Goal: Information Seeking & Learning: Learn about a topic

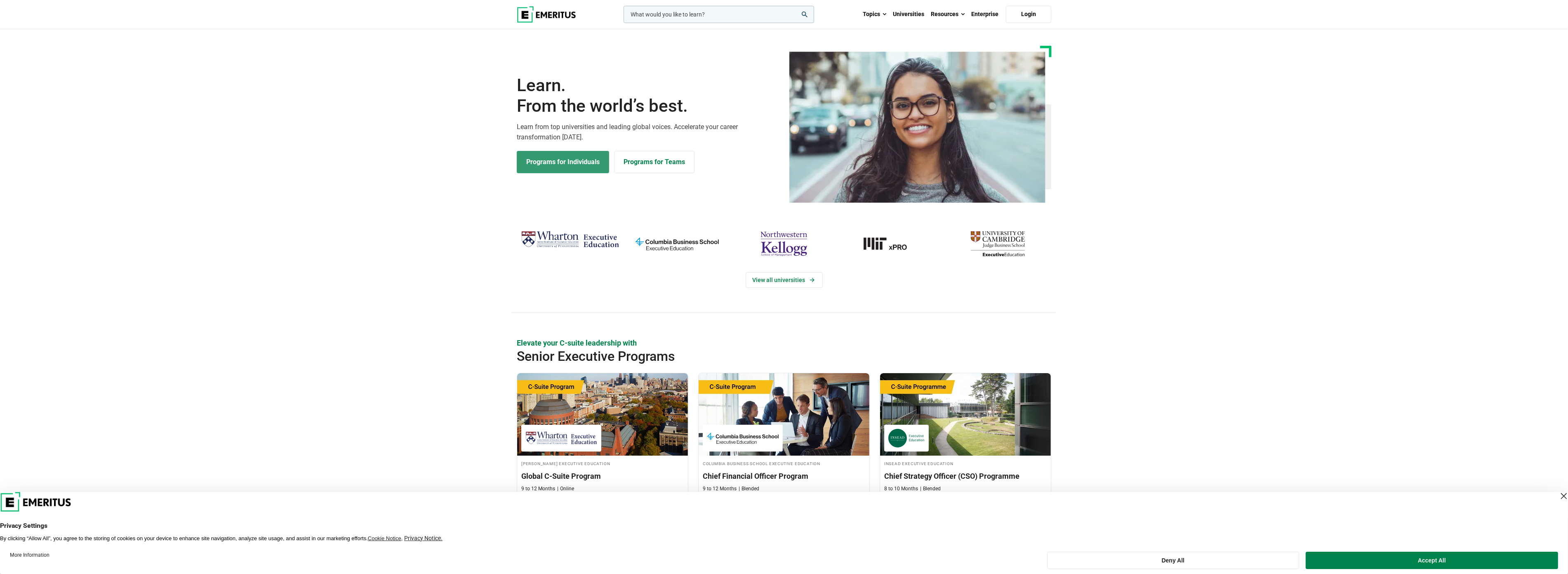
click at [575, 165] on link "Programs for Individuals" at bounding box center [563, 162] width 92 height 22
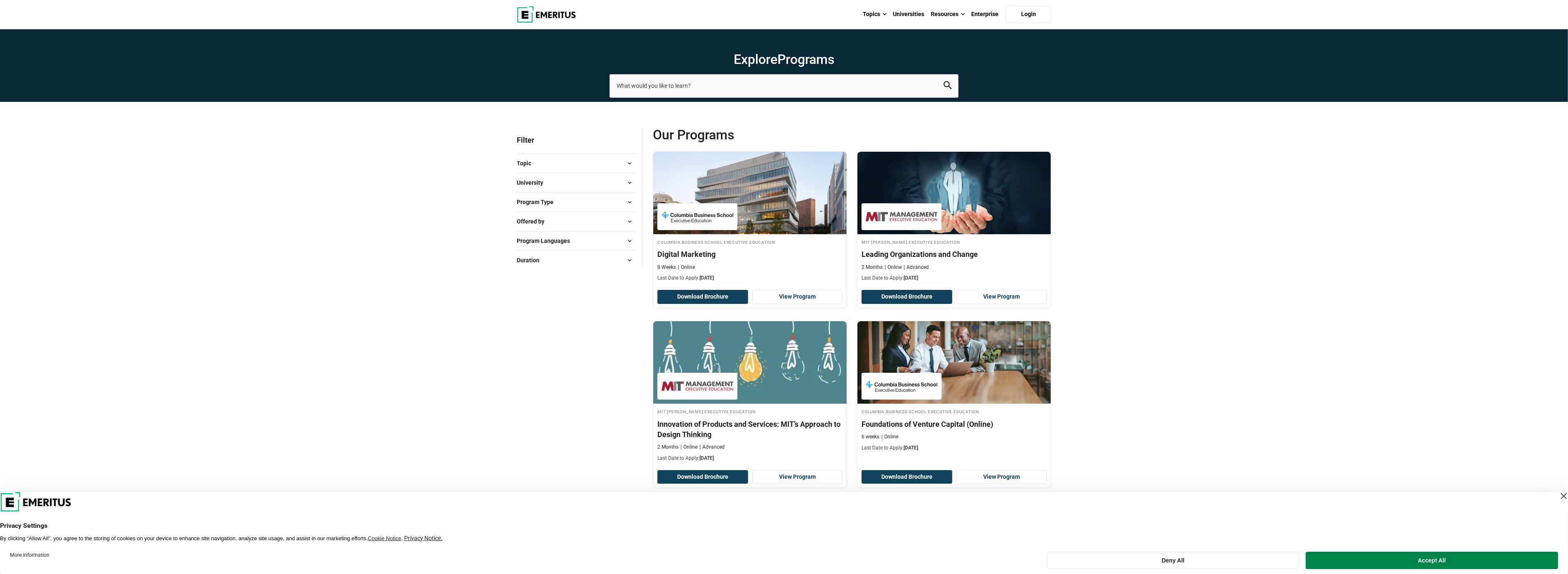
scroll to position [220, 0]
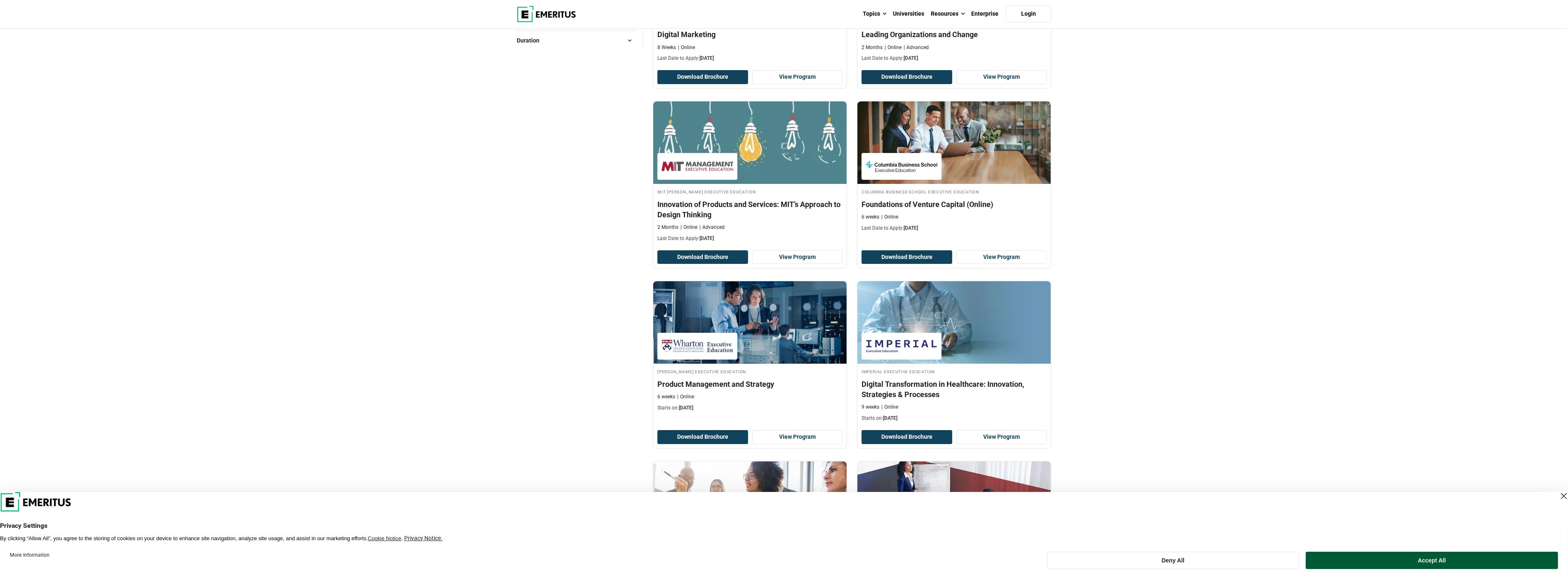
click at [1427, 562] on button "Accept All" at bounding box center [1432, 561] width 252 height 18
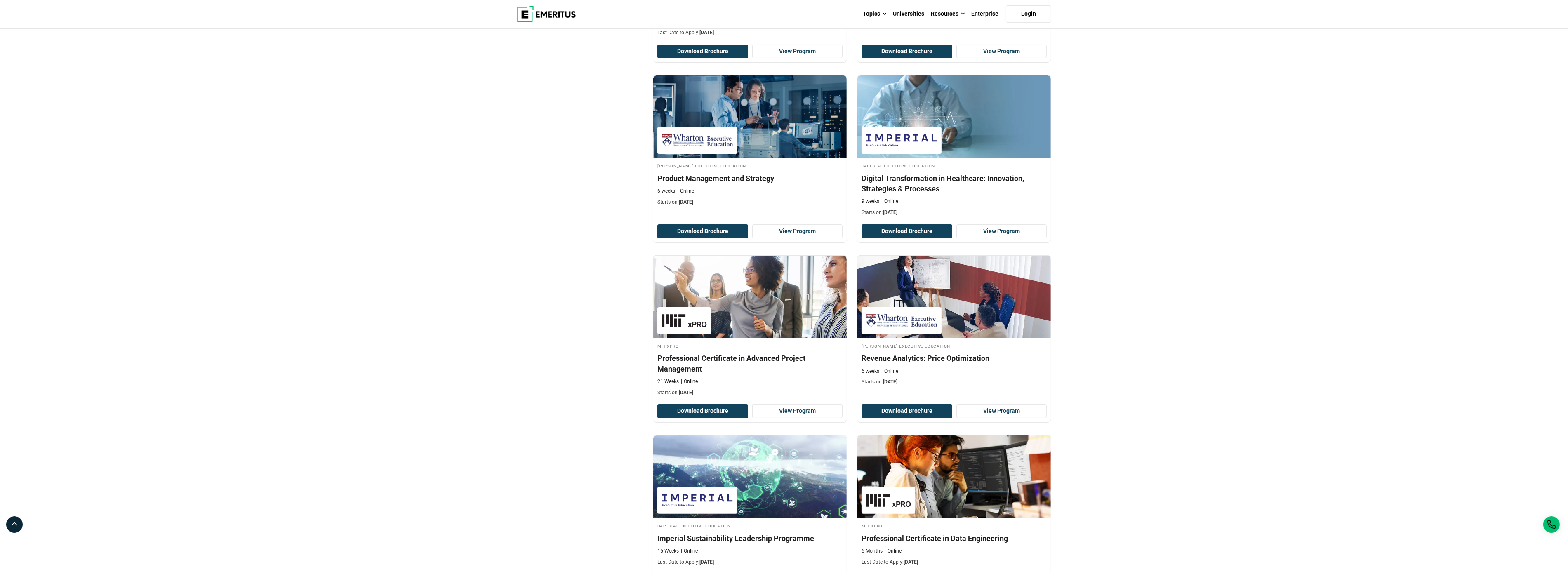
scroll to position [0, 0]
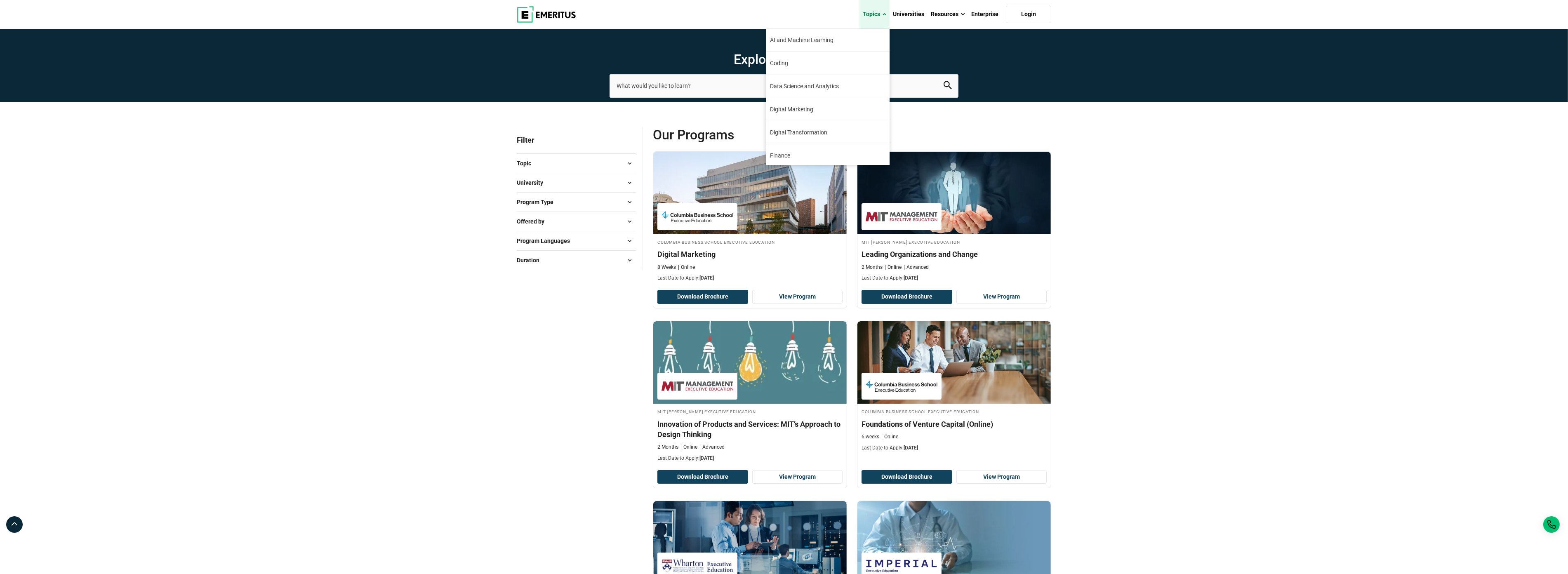
click at [880, 15] on link "Topics" at bounding box center [874, 14] width 30 height 29
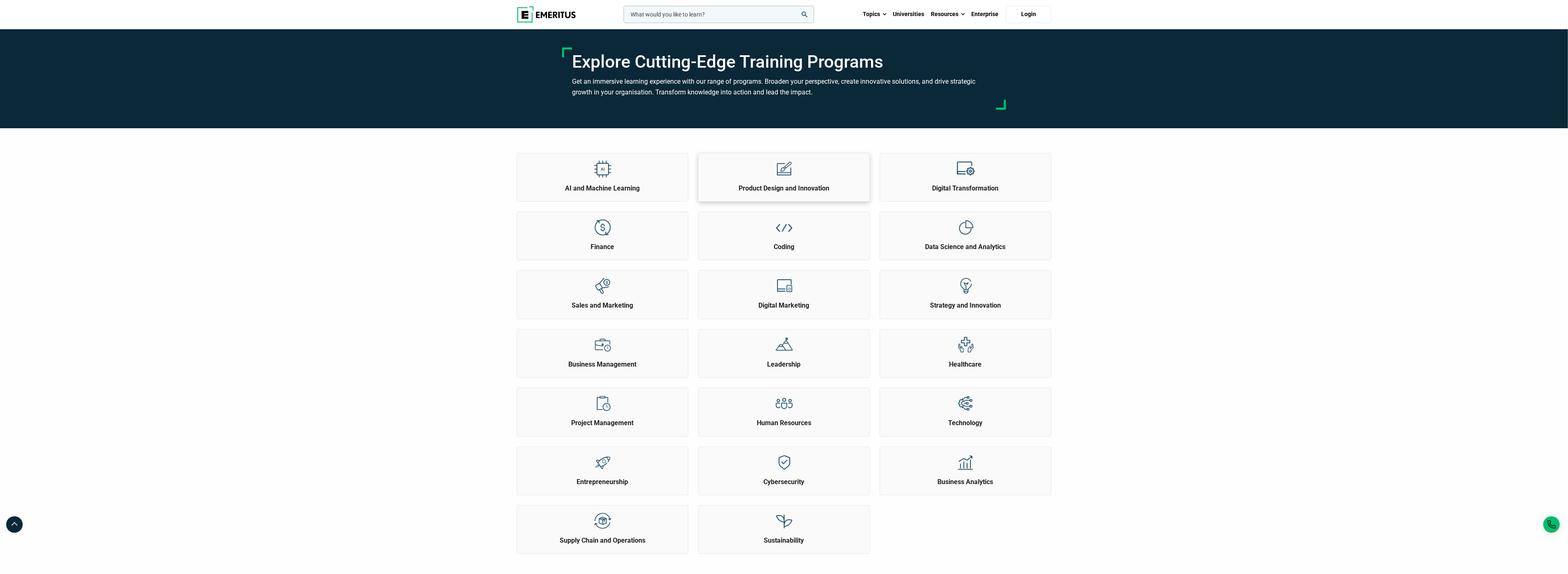
click at [785, 171] on img at bounding box center [784, 168] width 18 height 18
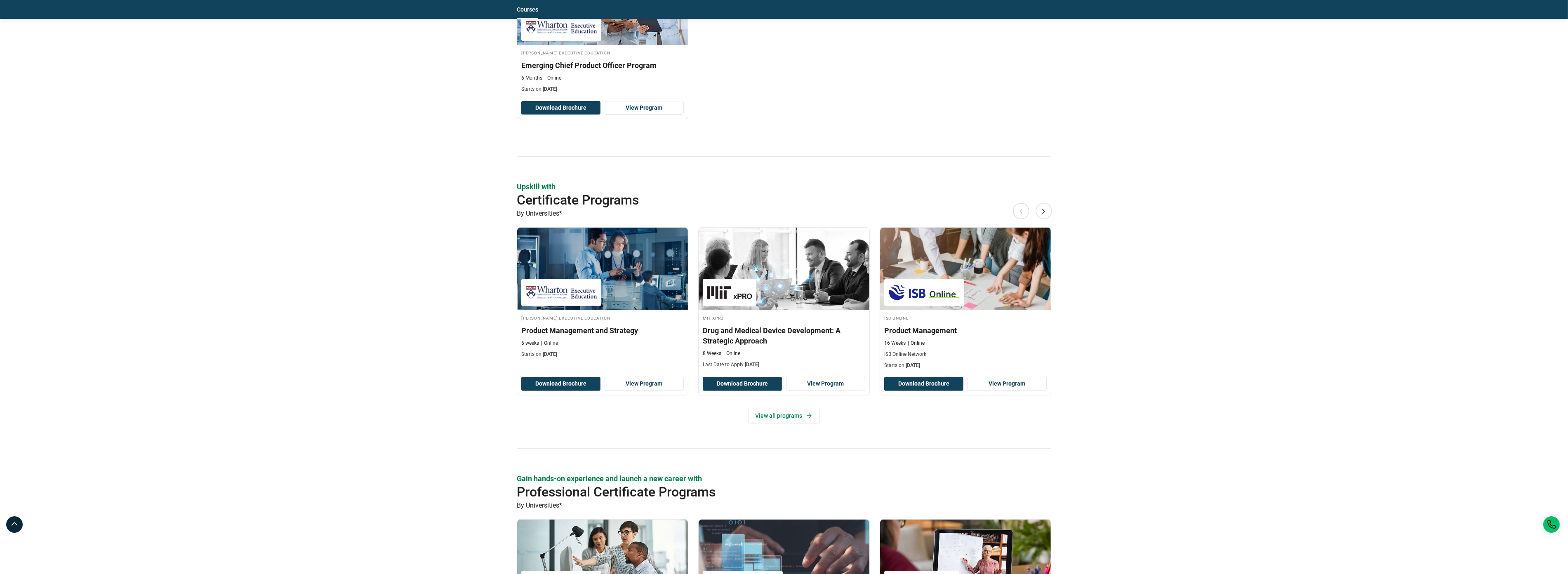
scroll to position [990, 0]
